Goal: Information Seeking & Learning: Learn about a topic

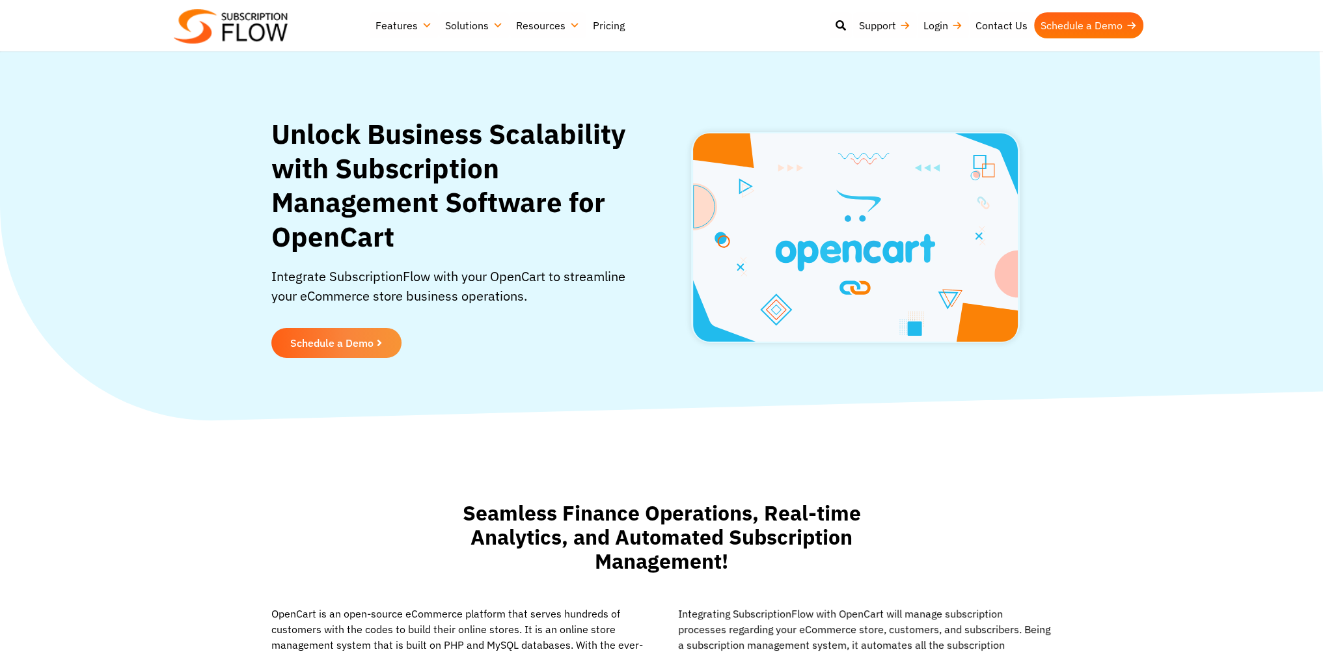
click at [610, 27] on link "Pricing" at bounding box center [608, 25] width 45 height 26
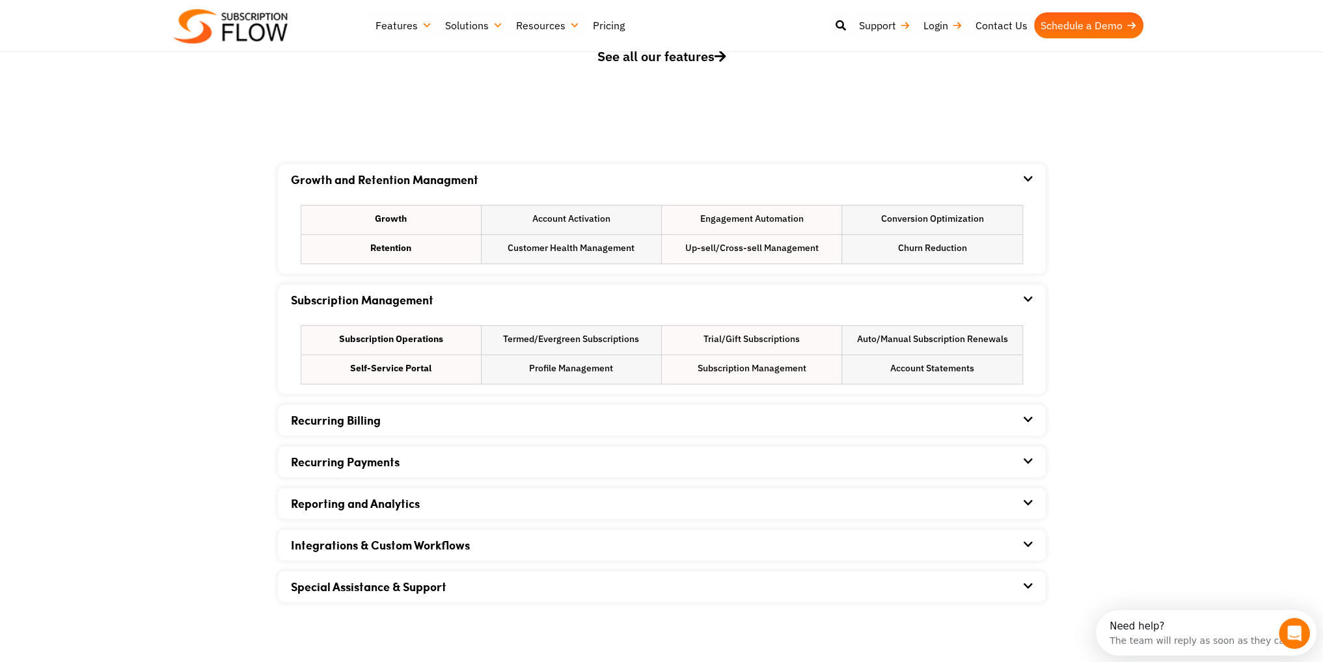
scroll to position [716, 0]
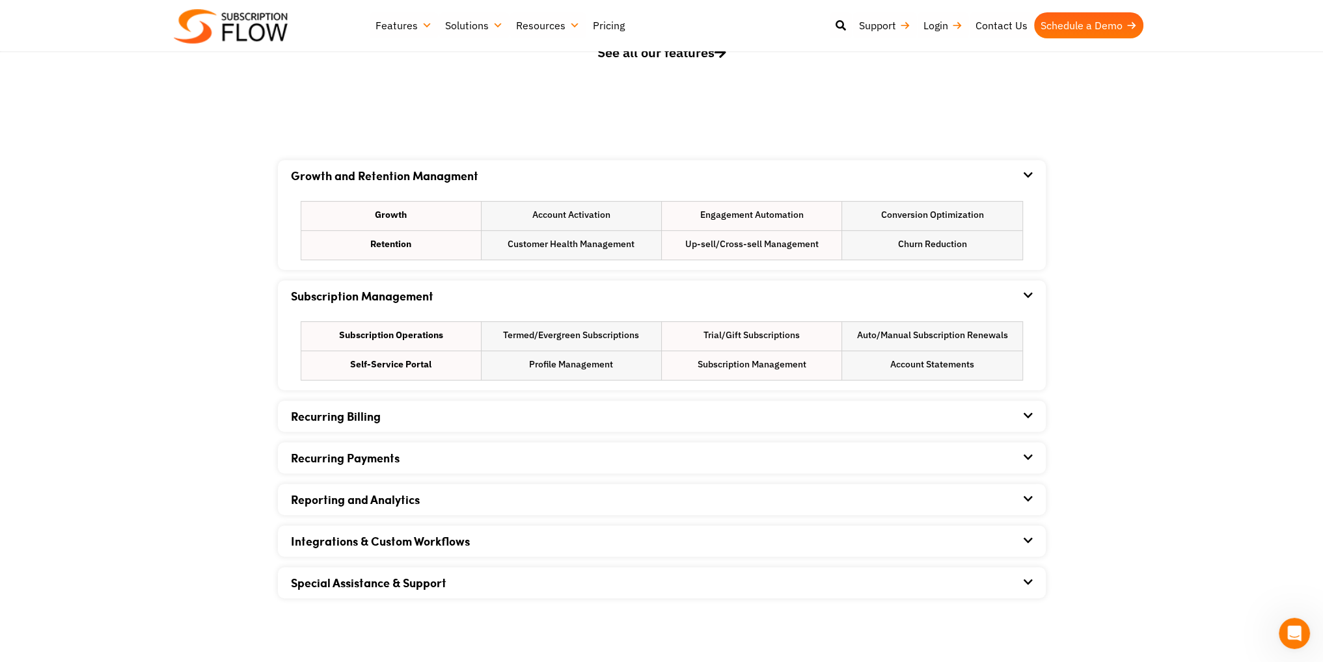
click at [1028, 414] on icon at bounding box center [1027, 416] width 9 height 10
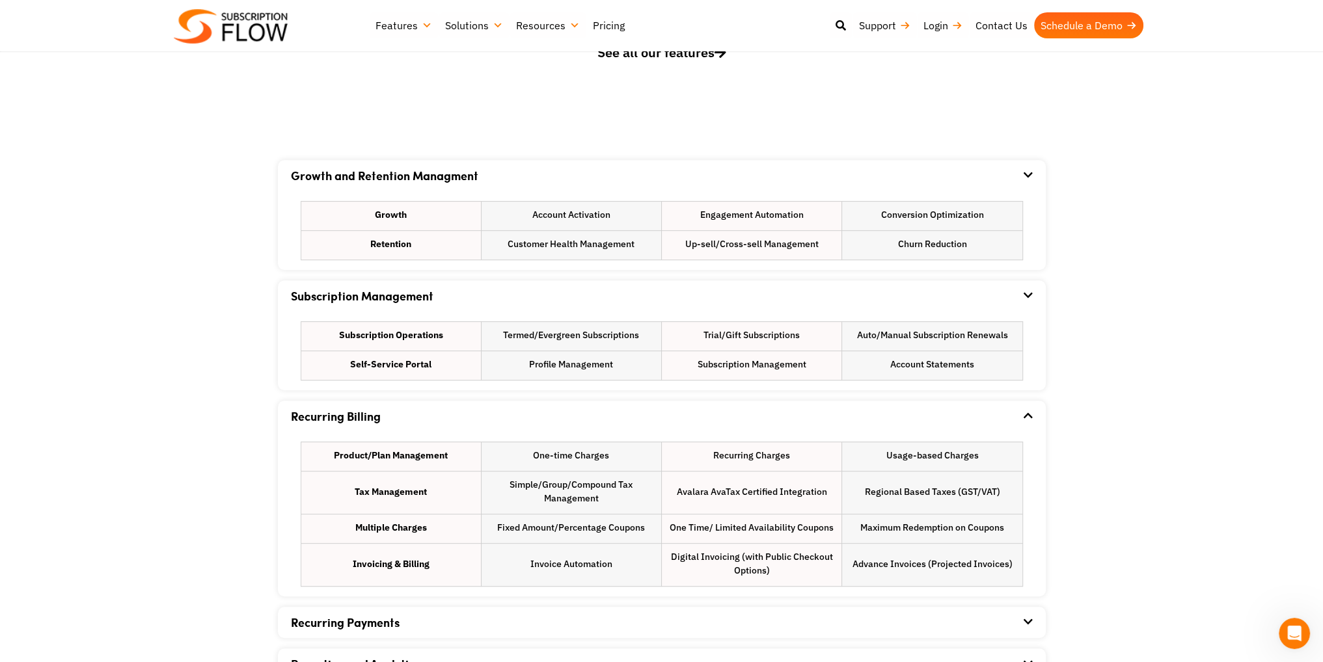
click at [1028, 414] on icon at bounding box center [1027, 416] width 10 height 10
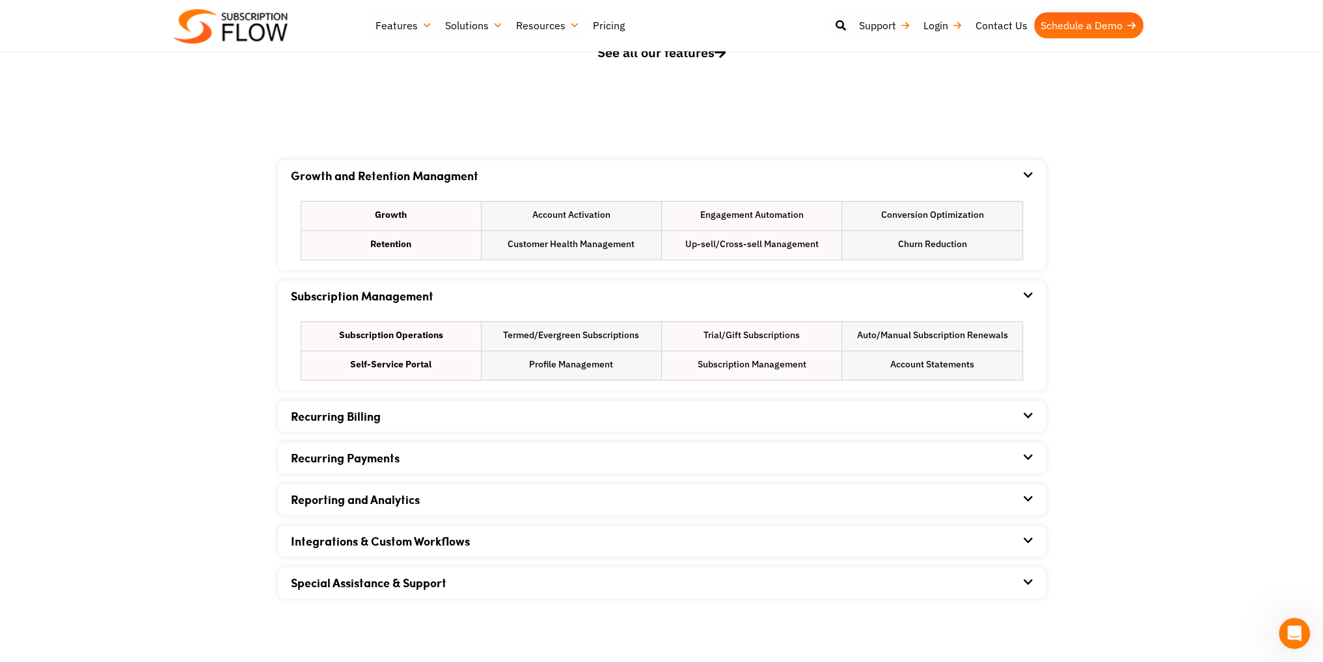
click at [1031, 463] on div "Recurring Payments" at bounding box center [662, 457] width 742 height 31
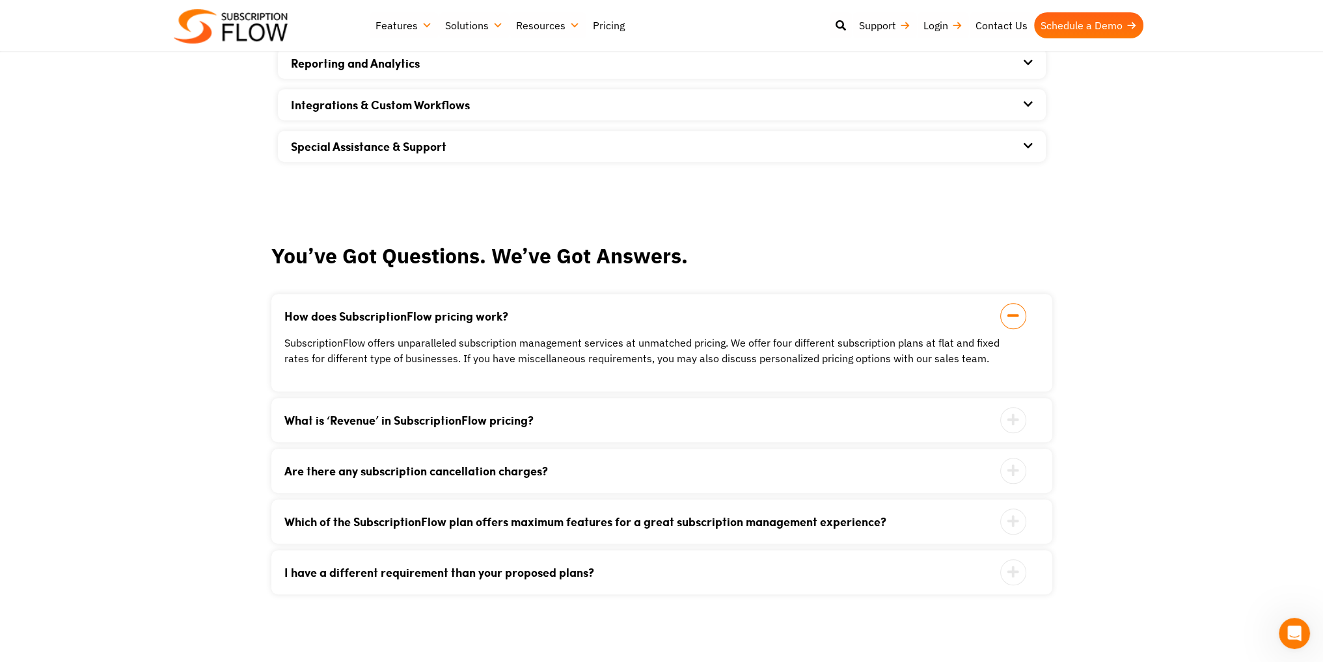
scroll to position [1366, 0]
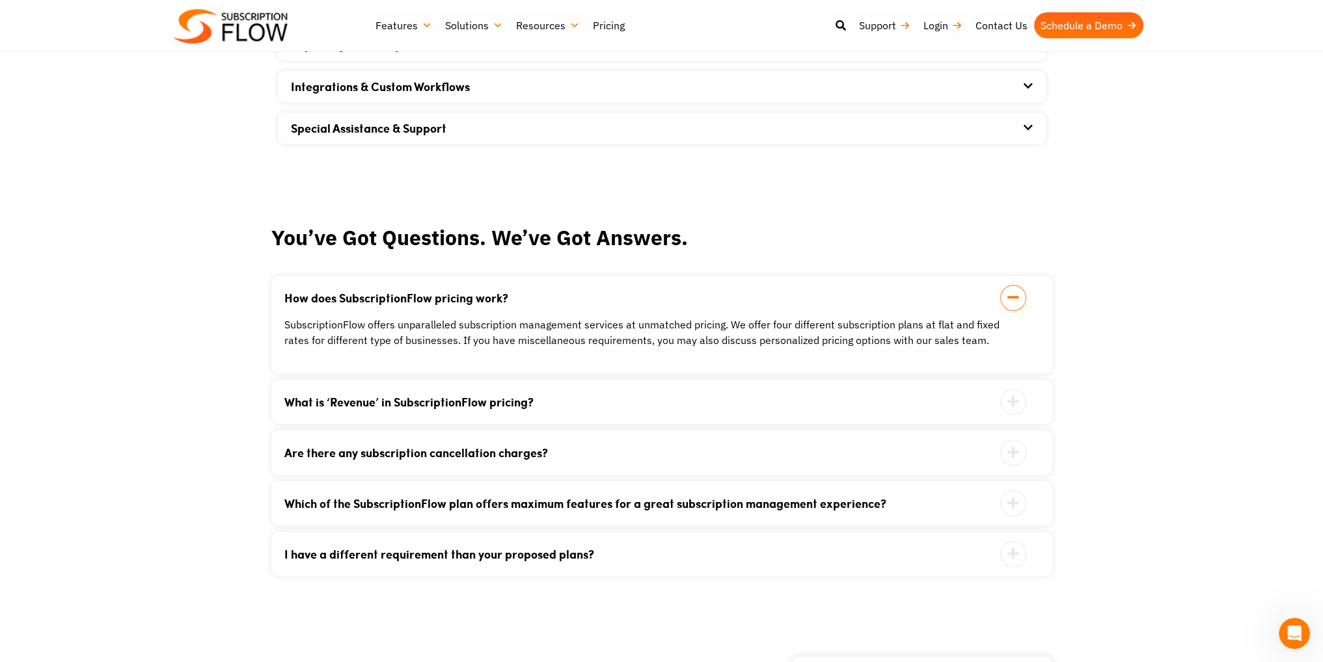
click at [1012, 498] on icon at bounding box center [1013, 504] width 26 height 26
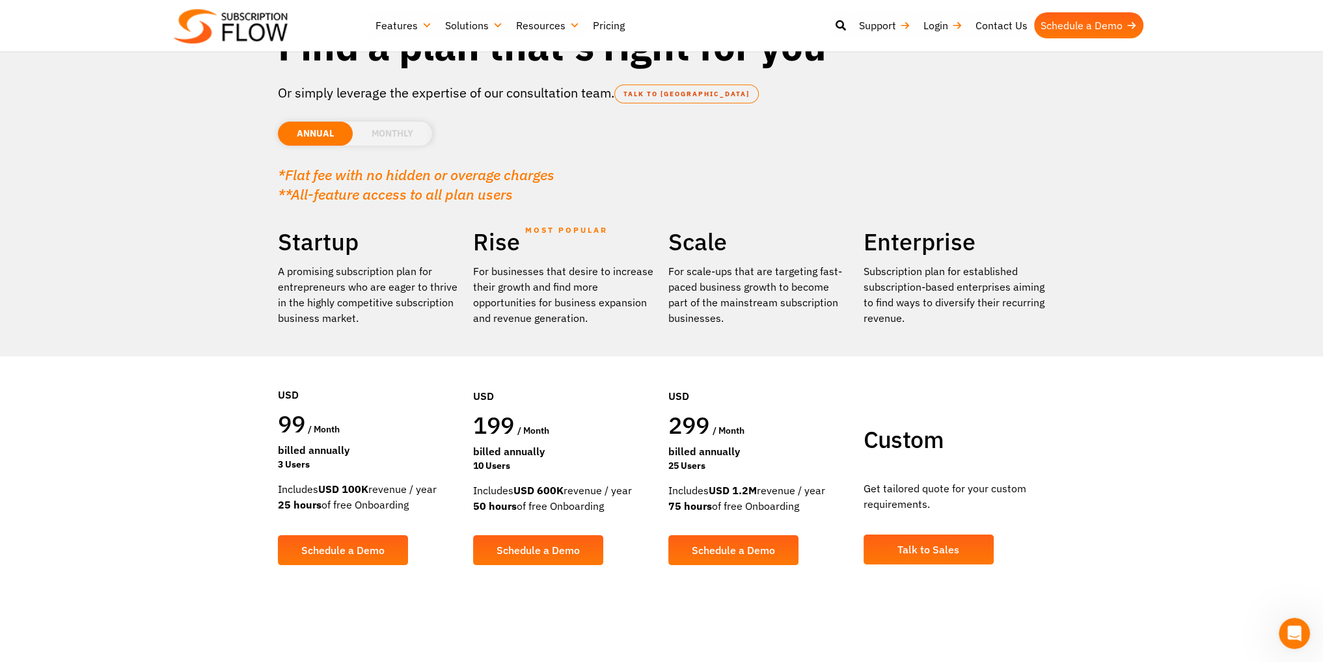
scroll to position [0, 0]
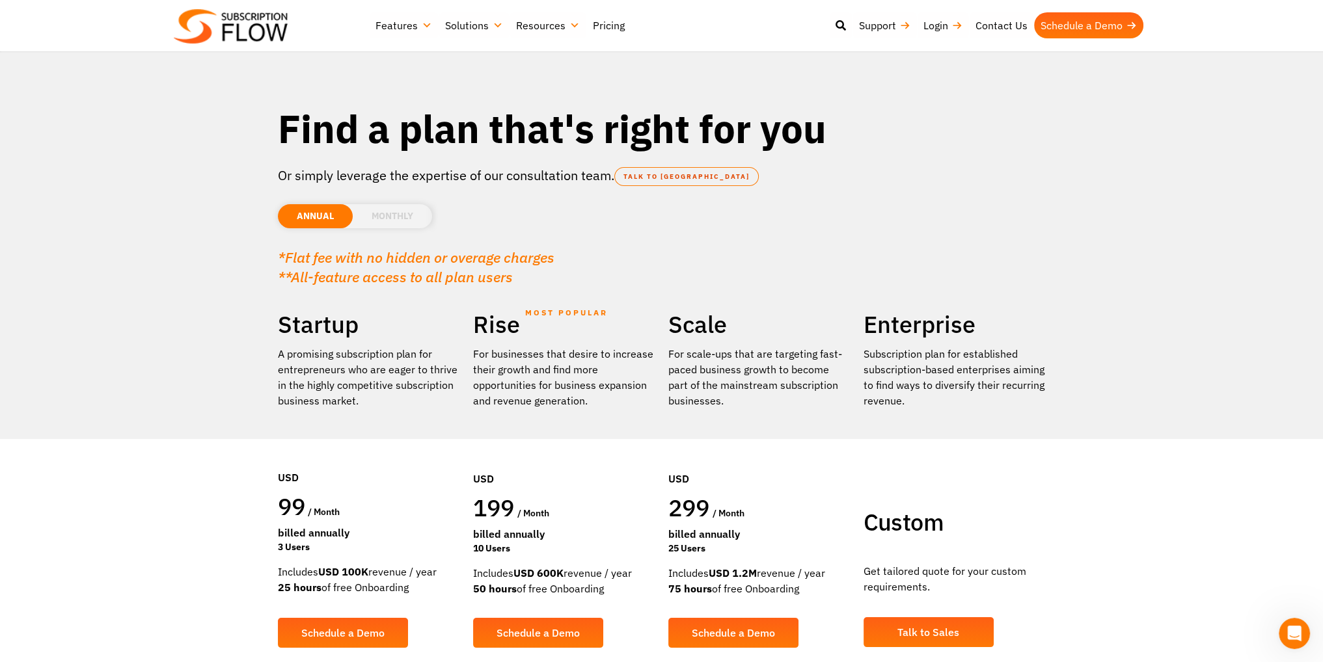
click at [390, 211] on li "MONTHLY" at bounding box center [392, 216] width 79 height 24
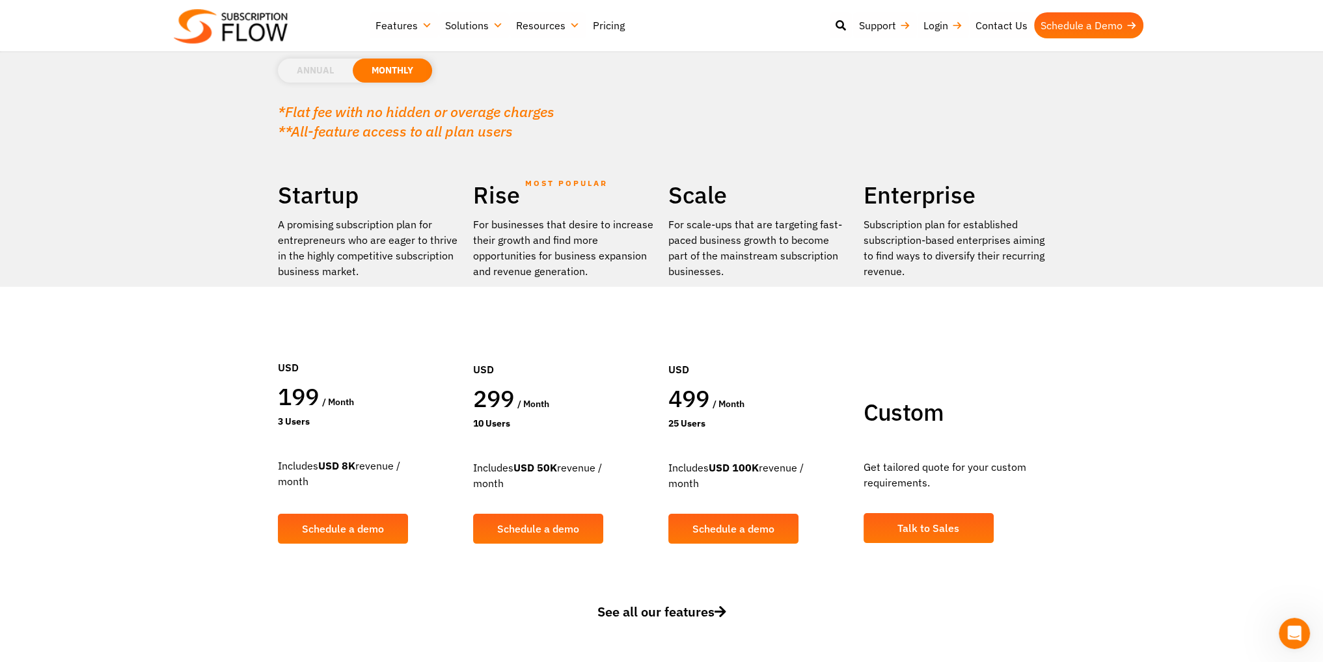
scroll to position [195, 0]
